Goal: Navigation & Orientation: Find specific page/section

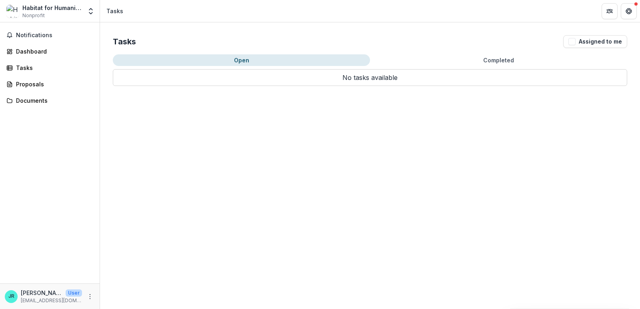
click at [10, 136] on div "Notifications Dashboard Tasks Proposals Documents" at bounding box center [50, 152] width 100 height 261
click at [12, 65] on icon at bounding box center [9, 68] width 6 height 6
click at [39, 32] on span "Notifications" at bounding box center [54, 35] width 77 height 7
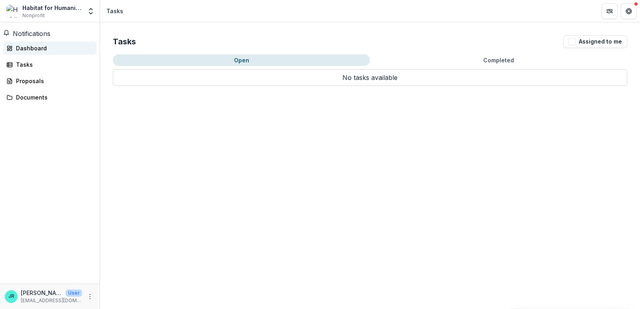
click at [38, 52] on div "Dashboard" at bounding box center [53, 48] width 74 height 8
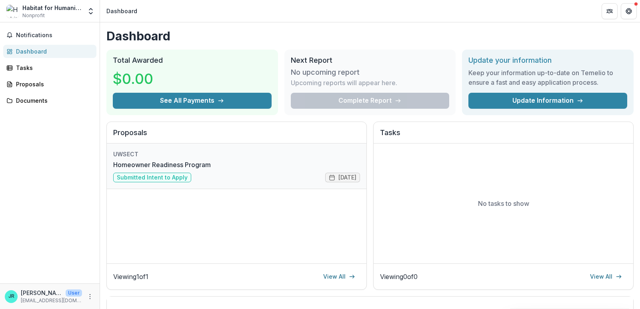
click at [135, 170] on link "Homeowner Readiness Program" at bounding box center [162, 165] width 98 height 10
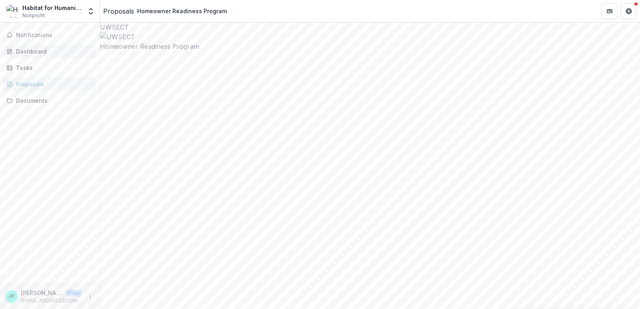
click at [38, 57] on link "Dashboard" at bounding box center [49, 51] width 93 height 13
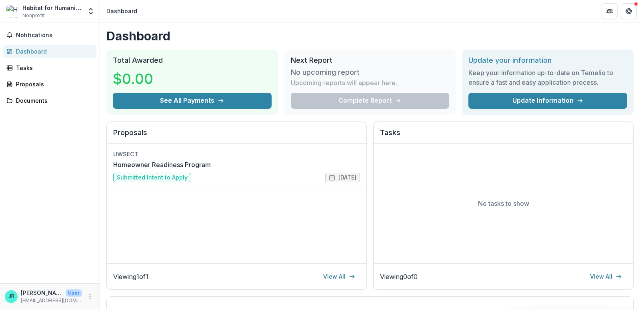
click at [45, 7] on div "Habitat for Humanity of Eastern [US_STATE], Inc." at bounding box center [52, 8] width 60 height 8
click at [16, 9] on img at bounding box center [12, 11] width 13 height 13
click at [55, 41] on button "Notifications" at bounding box center [49, 35] width 93 height 13
click at [31, 56] on link "Dashboard" at bounding box center [49, 51] width 93 height 13
click at [31, 66] on div "Tasks" at bounding box center [53, 68] width 74 height 8
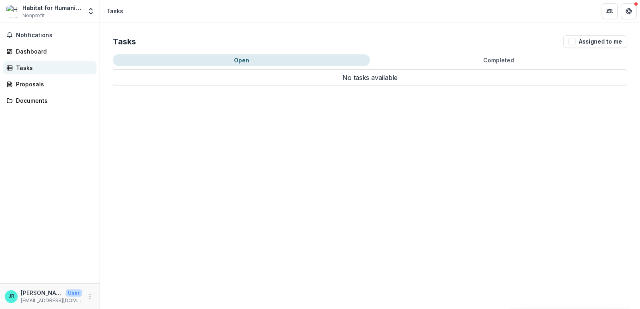
click at [31, 66] on div "Tasks" at bounding box center [53, 68] width 74 height 8
click at [92, 10] on icon "Open entity switcher" at bounding box center [91, 11] width 8 height 8
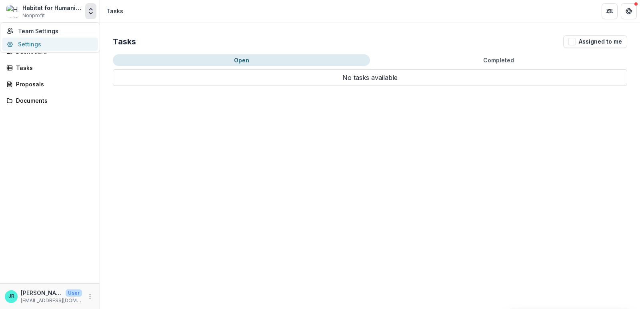
click at [74, 45] on link "Settings" at bounding box center [50, 44] width 96 height 13
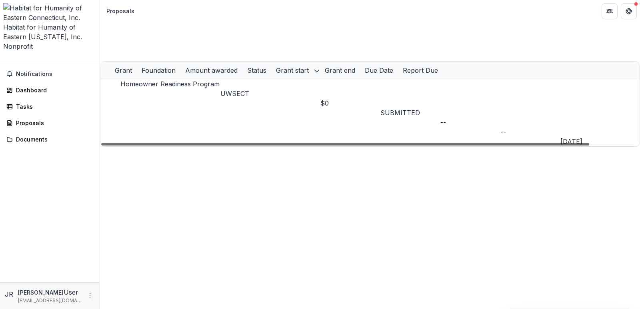
scroll to position [0, 54]
drag, startPoint x: 475, startPoint y: 61, endPoint x: 631, endPoint y: 47, distance: 155.9
click at [589, 143] on div at bounding box center [345, 144] width 488 height 2
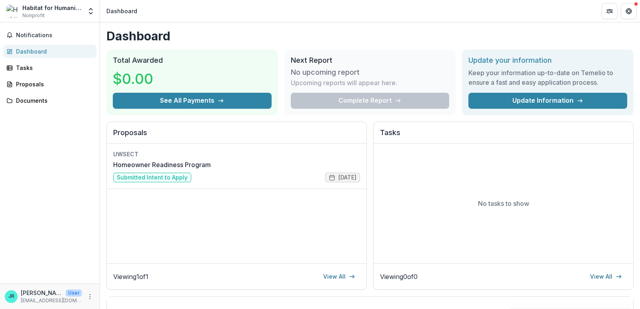
click at [54, 14] on div "Habitat for Humanity of Eastern [US_STATE], Inc. Nonprofit" at bounding box center [52, 12] width 60 height 16
click at [44, 36] on span "Notifications" at bounding box center [54, 35] width 77 height 7
click at [30, 64] on div "Tasks" at bounding box center [53, 68] width 74 height 8
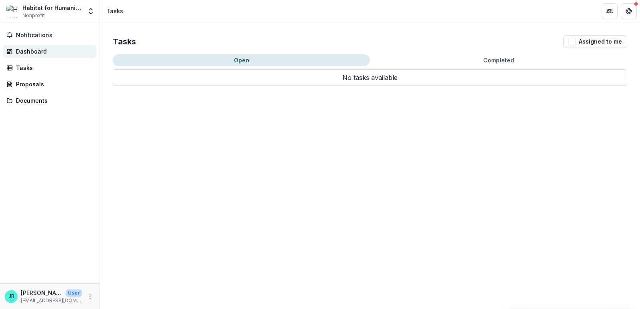
click at [18, 48] on div "Dashboard" at bounding box center [53, 51] width 74 height 8
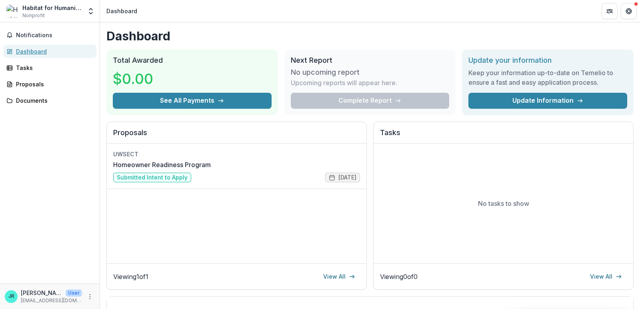
scroll to position [199, 0]
